Goal: Check status

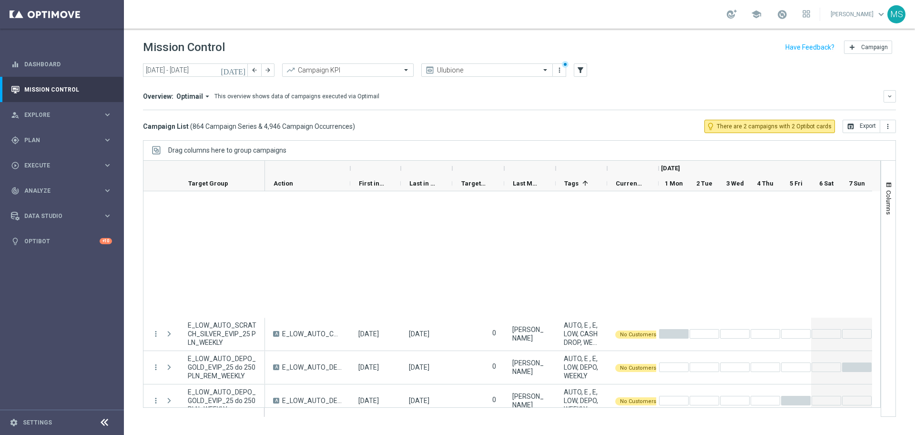
scroll to position [3754, 0]
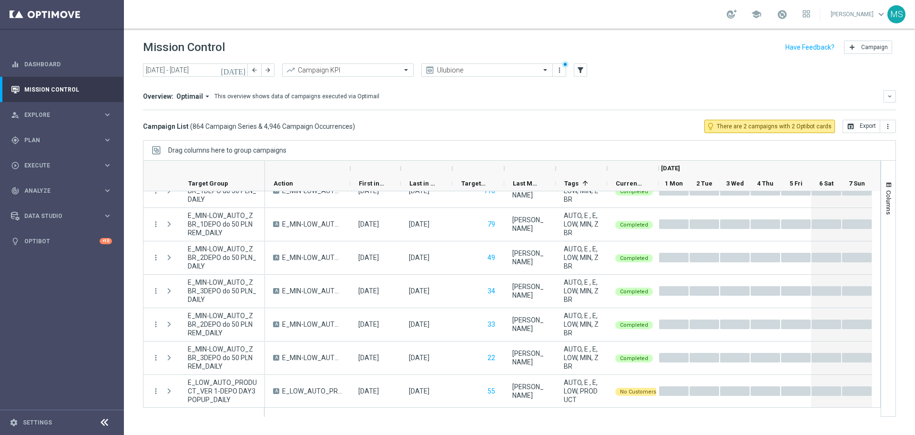
click at [241, 73] on icon "[DATE]" at bounding box center [234, 70] width 26 height 9
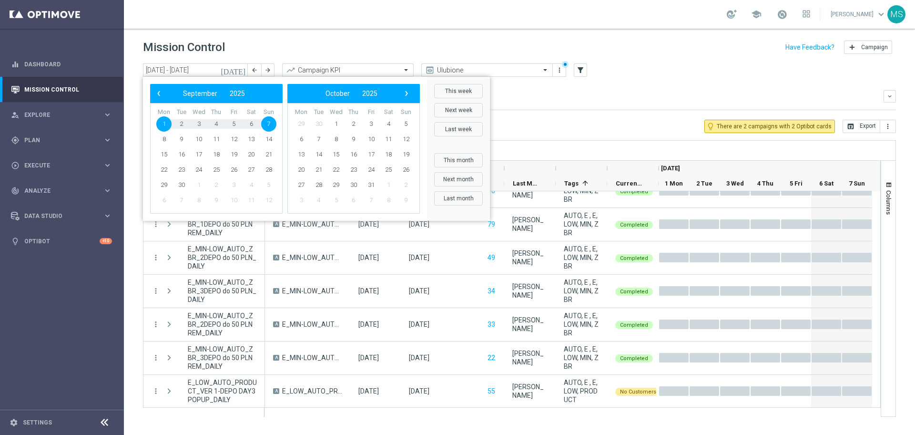
click at [301, 122] on span "29" at bounding box center [301, 123] width 15 height 15
click at [166, 184] on span "29" at bounding box center [163, 184] width 15 height 15
click at [401, 126] on span "5" at bounding box center [406, 123] width 15 height 15
type input "[DATE] - [DATE]"
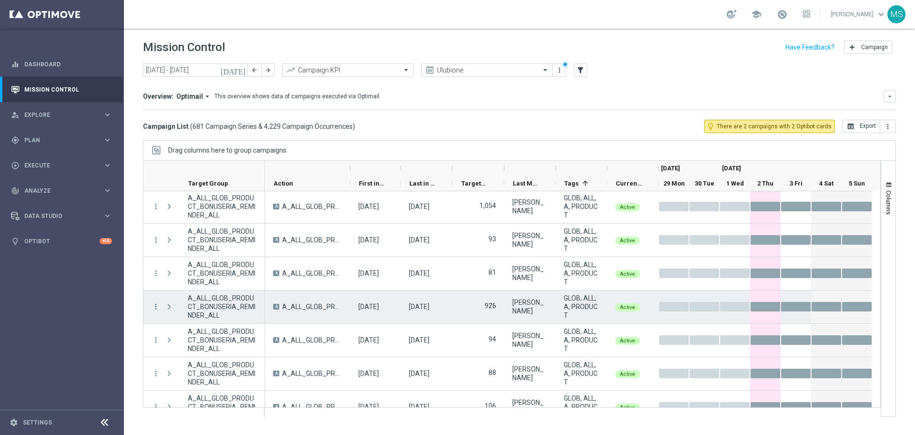
scroll to position [14524, 0]
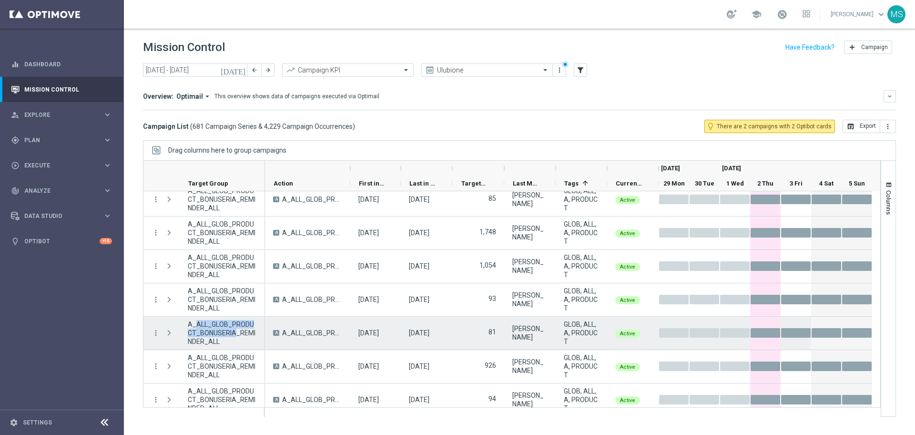
drag, startPoint x: 194, startPoint y: 322, endPoint x: 231, endPoint y: 334, distance: 38.6
click at [231, 334] on span "A_ALL_GLOB_PRODUCT_BONUSERIA_REMINDER_ALL" at bounding box center [222, 333] width 69 height 26
copy span "ALL_GLOB_PRODUCT_BONUSERIA"
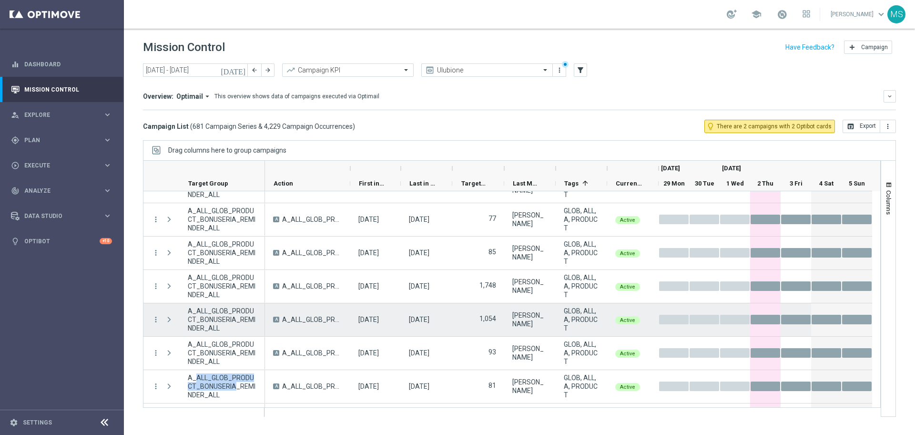
scroll to position [14464, 0]
